Goal: Task Accomplishment & Management: Use online tool/utility

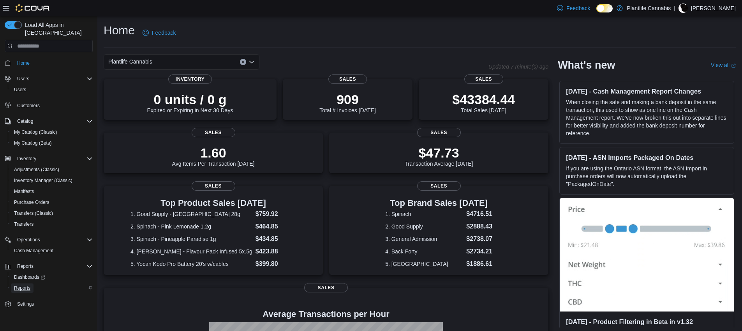
click at [24, 285] on span "Reports" at bounding box center [22, 288] width 16 height 6
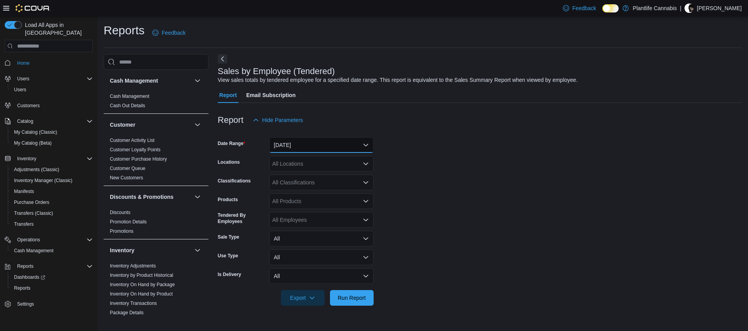
click at [313, 148] on button "[DATE]" at bounding box center [321, 145] width 104 height 16
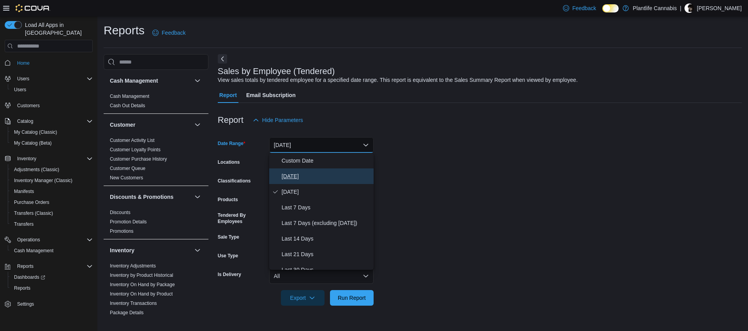
click at [314, 177] on span "[DATE]" at bounding box center [326, 175] width 89 height 9
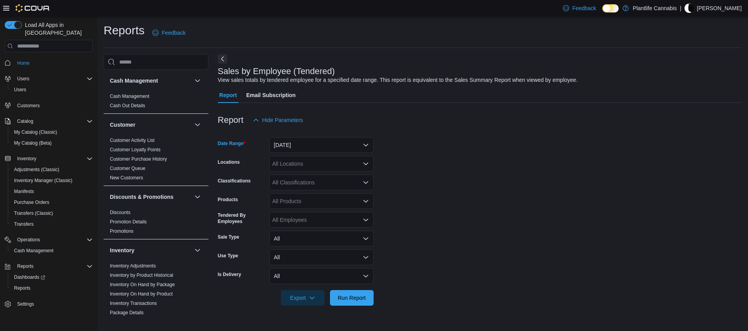
click at [312, 163] on div "All Locations" at bounding box center [321, 164] width 104 height 16
type input "***"
click at [320, 175] on span "Calgary - Mahogany" at bounding box center [314, 177] width 49 height 8
type input "***"
click at [321, 178] on span "[GEOGRAPHIC_DATA] - Mahogany Market" at bounding box center [342, 177] width 105 height 8
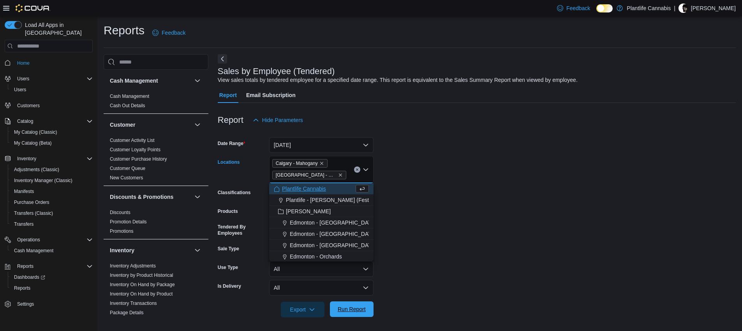
click at [358, 305] on span "Run Report" at bounding box center [352, 309] width 34 height 16
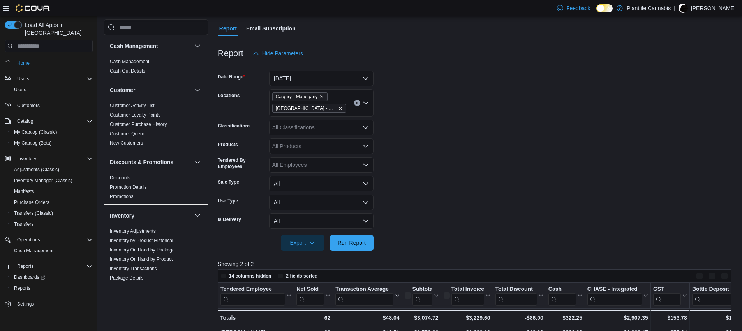
scroll to position [150, 0]
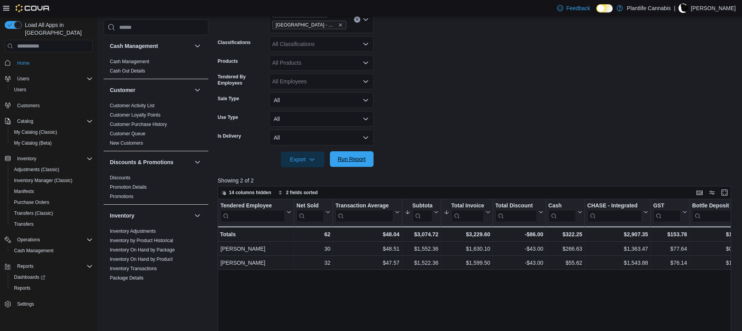
click at [372, 160] on button "Run Report" at bounding box center [352, 159] width 44 height 16
click at [348, 161] on span "Run Report" at bounding box center [352, 159] width 28 height 8
